Goal: Information Seeking & Learning: Learn about a topic

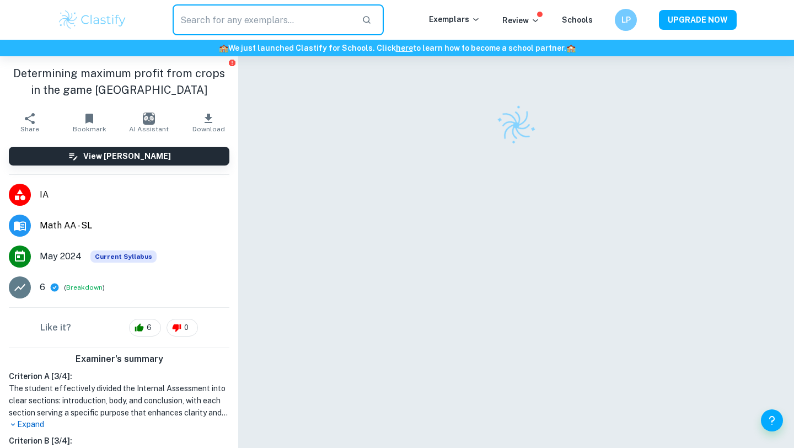
click at [284, 21] on input "text" at bounding box center [263, 19] width 180 height 31
type input "d"
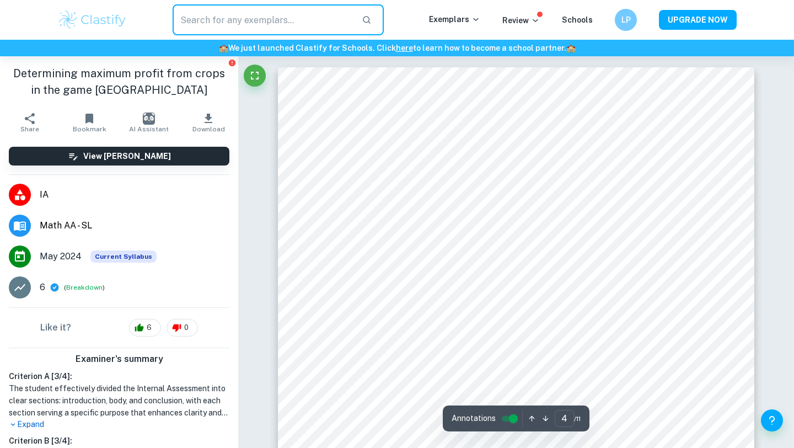
scroll to position [2154, 0]
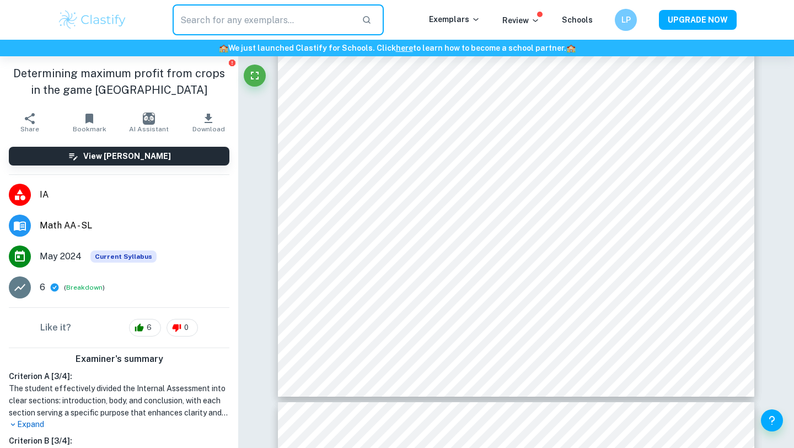
type input "d"
click at [297, 20] on input "d" at bounding box center [263, 19] width 180 height 31
type input "d"
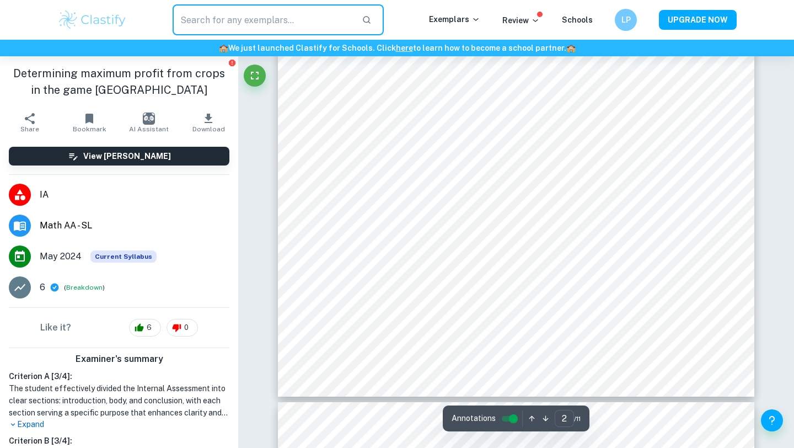
scroll to position [225, 0]
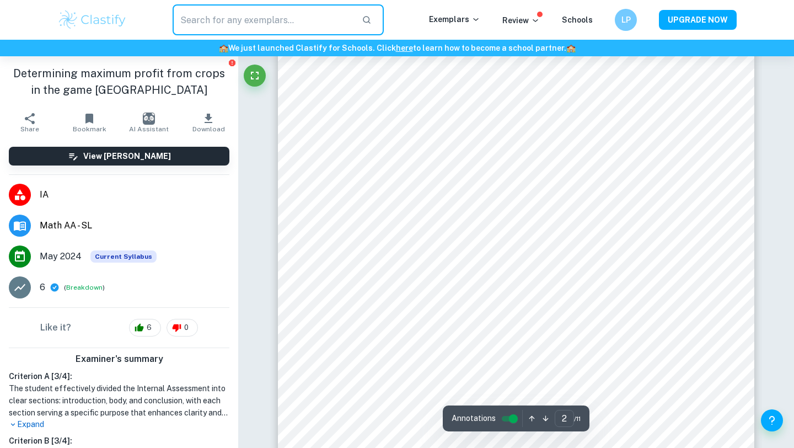
type input "1"
click at [270, 25] on input "text" at bounding box center [263, 19] width 180 height 31
type input "d"
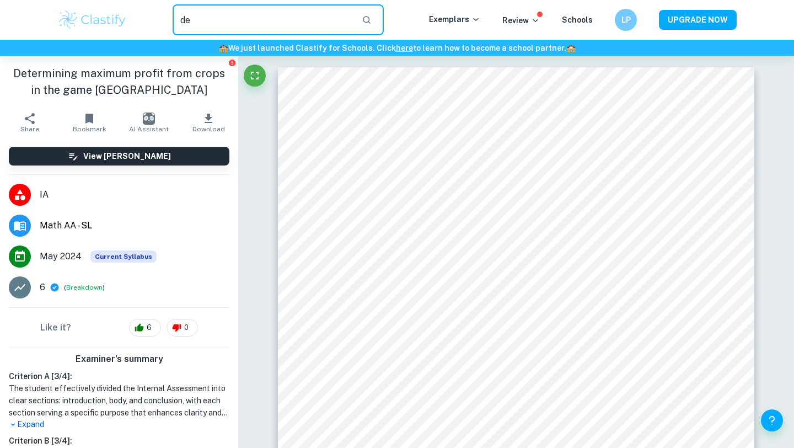
type input "d"
click at [295, 14] on input "text" at bounding box center [263, 19] width 180 height 31
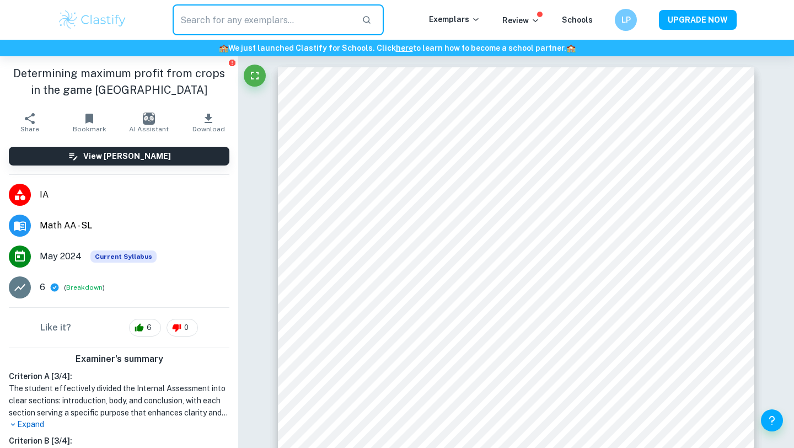
click at [236, 20] on input "text" at bounding box center [263, 19] width 180 height 31
type input "doremon"
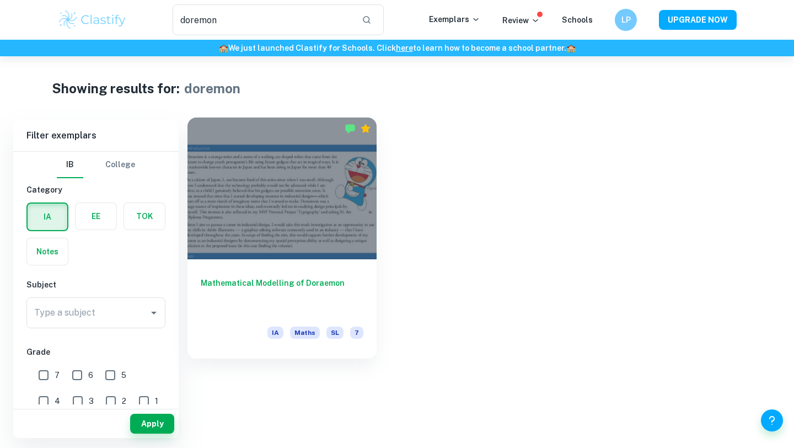
click at [276, 284] on h6 "Mathematical Modelling of Doraemon" at bounding box center [282, 295] width 163 height 36
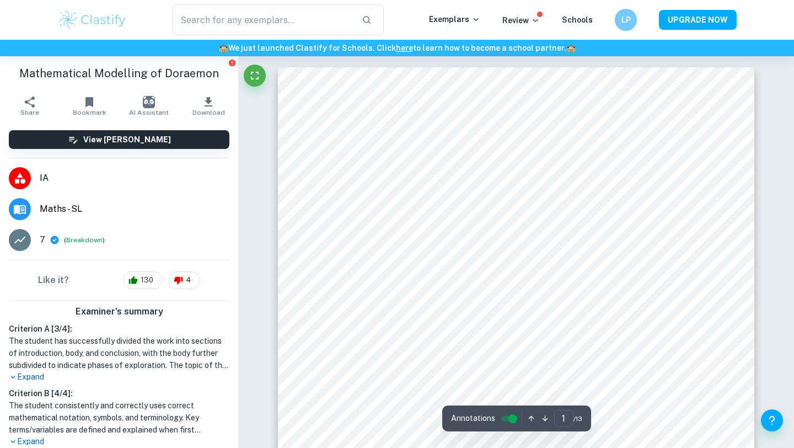
click at [626, 10] on div "LP" at bounding box center [626, 20] width 22 height 22
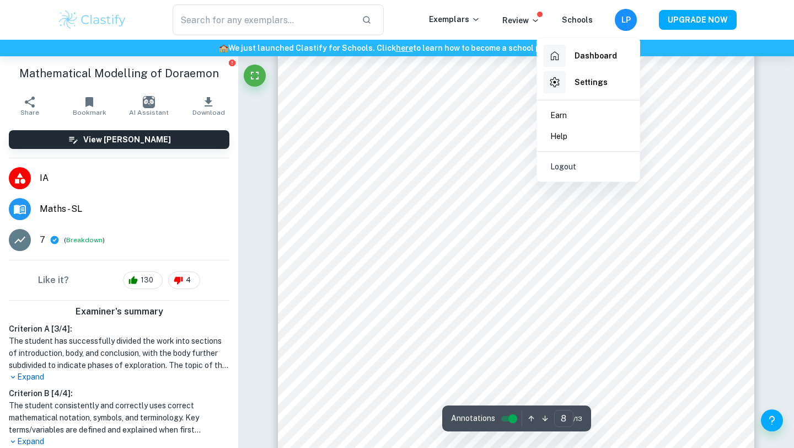
scroll to position [5007, 0]
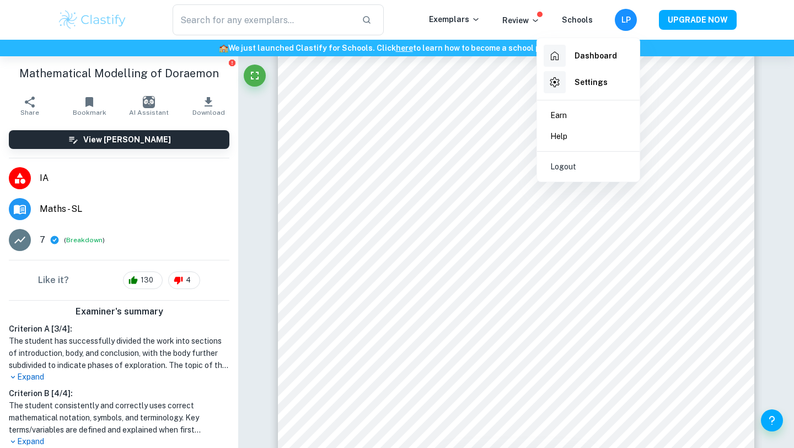
drag, startPoint x: 462, startPoint y: 344, endPoint x: 466, endPoint y: 157, distance: 187.0
click at [466, 157] on div at bounding box center [397, 224] width 794 height 448
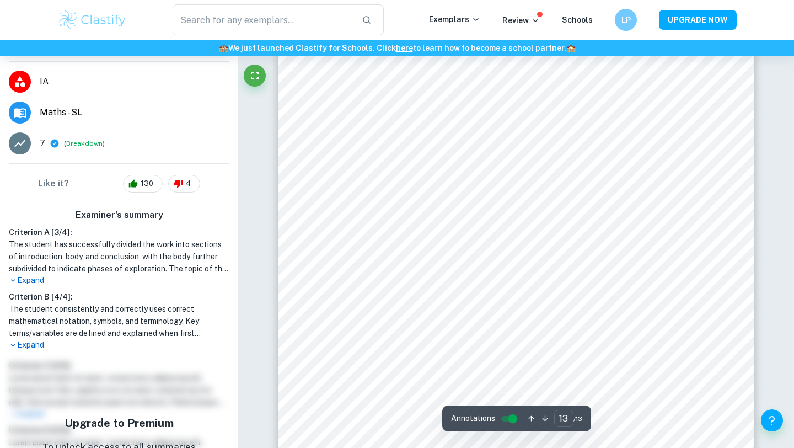
scroll to position [101, 0]
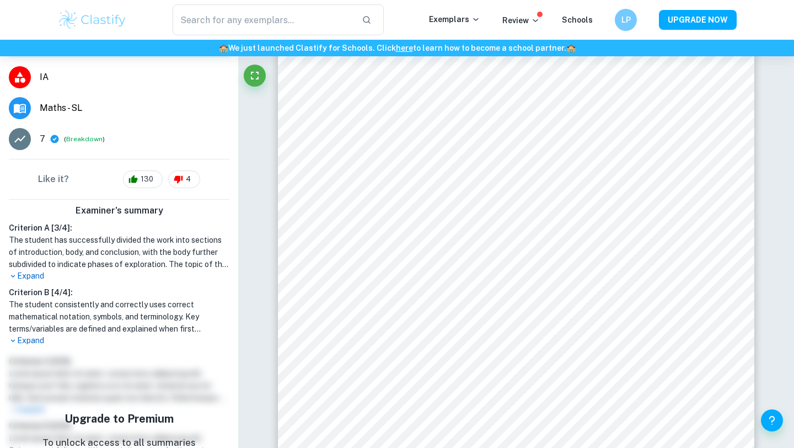
click at [23, 340] on p "Expand" at bounding box center [119, 341] width 221 height 12
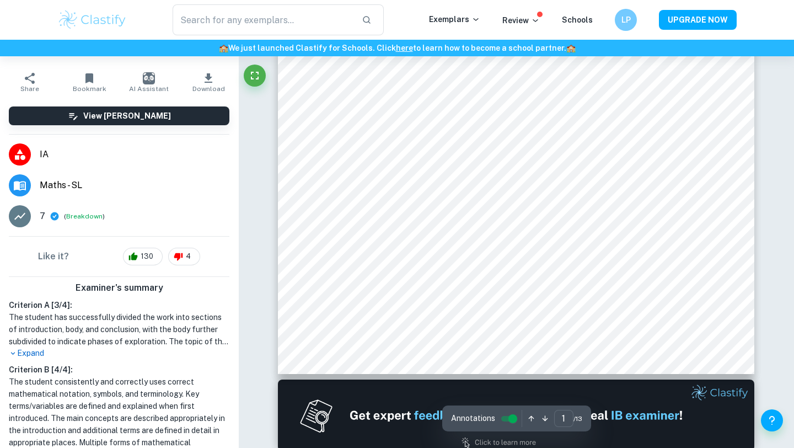
scroll to position [0, 0]
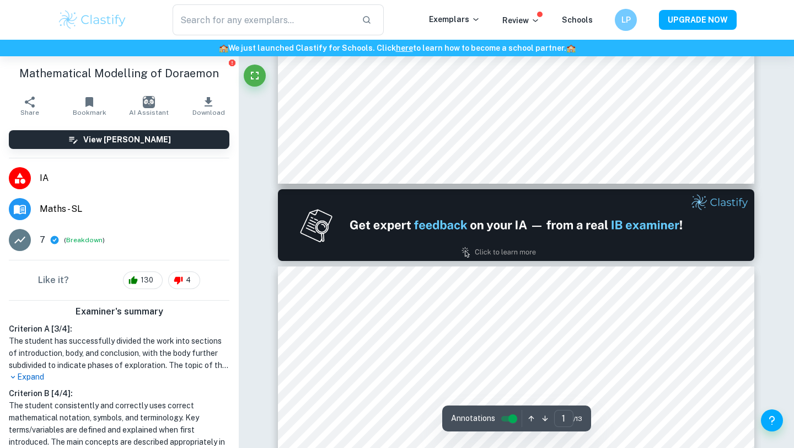
type input "2"
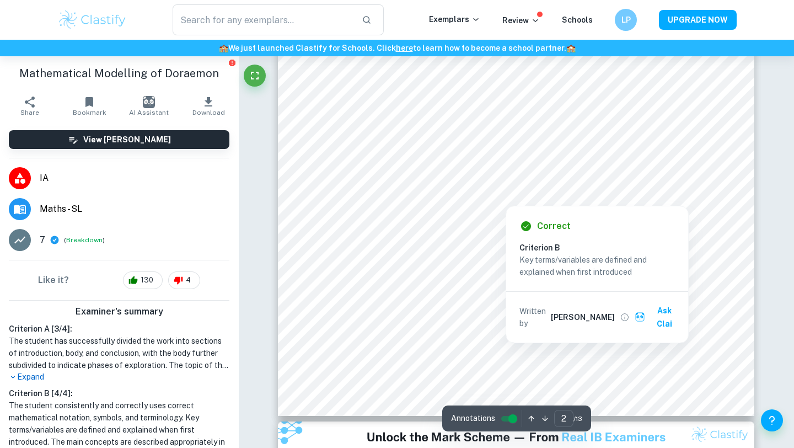
scroll to position [1102, 0]
